Goal: Task Accomplishment & Management: Manage account settings

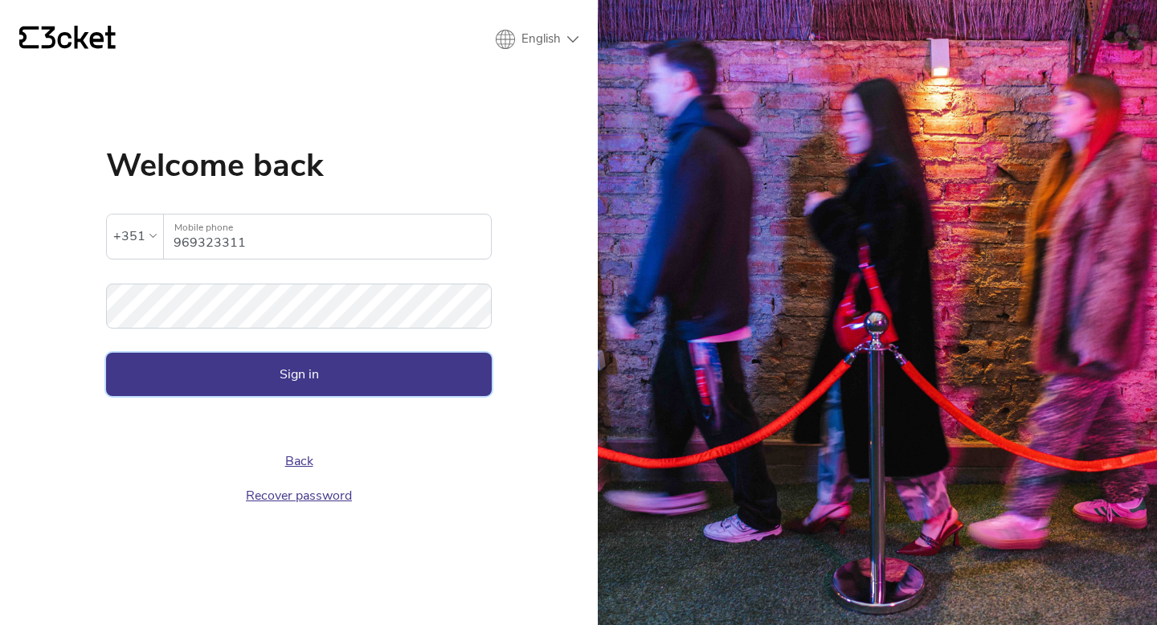
click at [288, 380] on button "Sign in" at bounding box center [299, 374] width 386 height 43
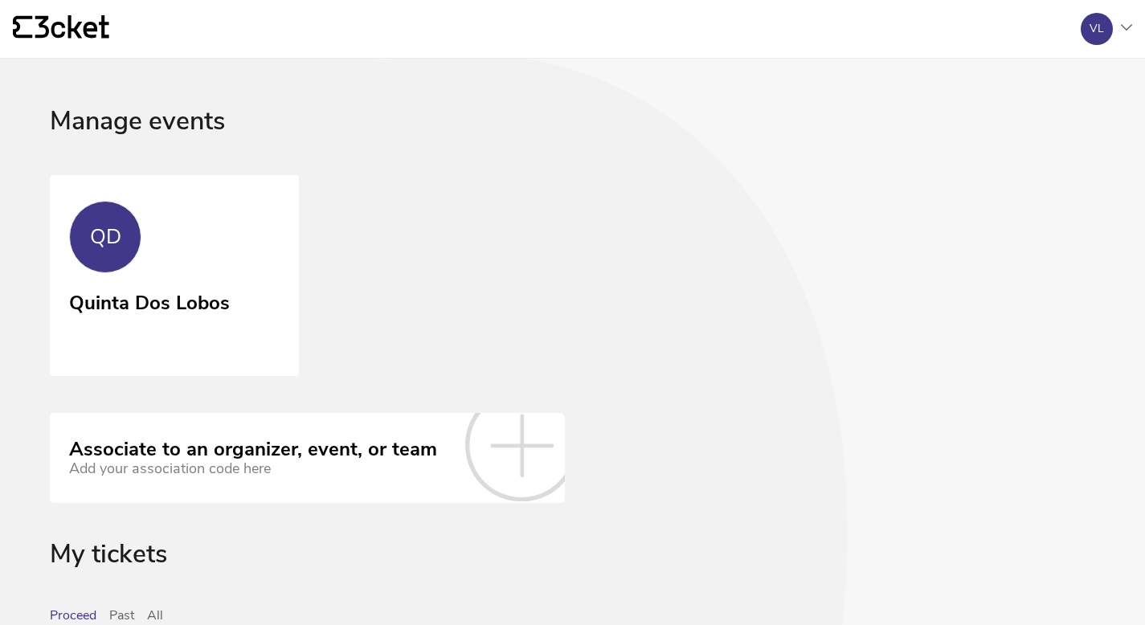
click at [121, 243] on div "QD" at bounding box center [105, 237] width 72 height 72
